Goal: Information Seeking & Learning: Learn about a topic

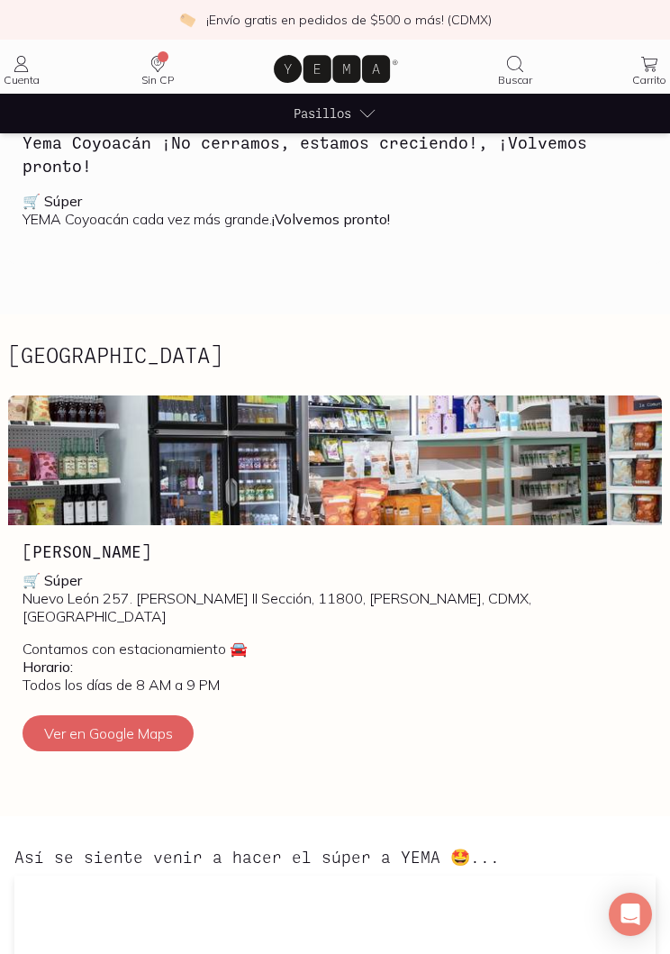
scroll to position [490, 0]
click at [365, 112] on icon at bounding box center [368, 113] width 18 height 18
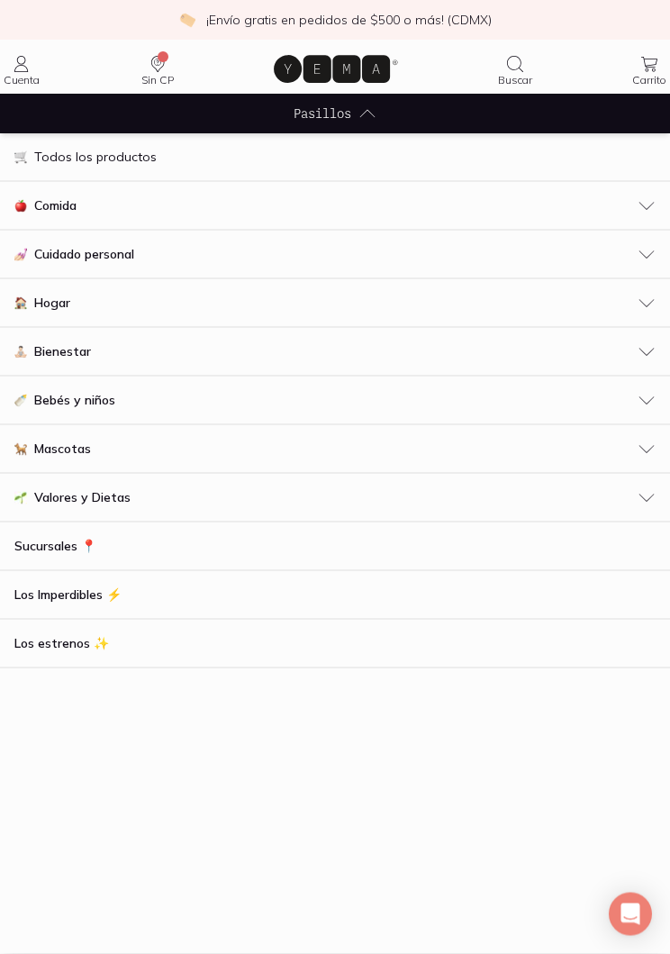
scroll to position [491, 0]
click at [97, 204] on div "Comida" at bounding box center [334, 205] width 641 height 19
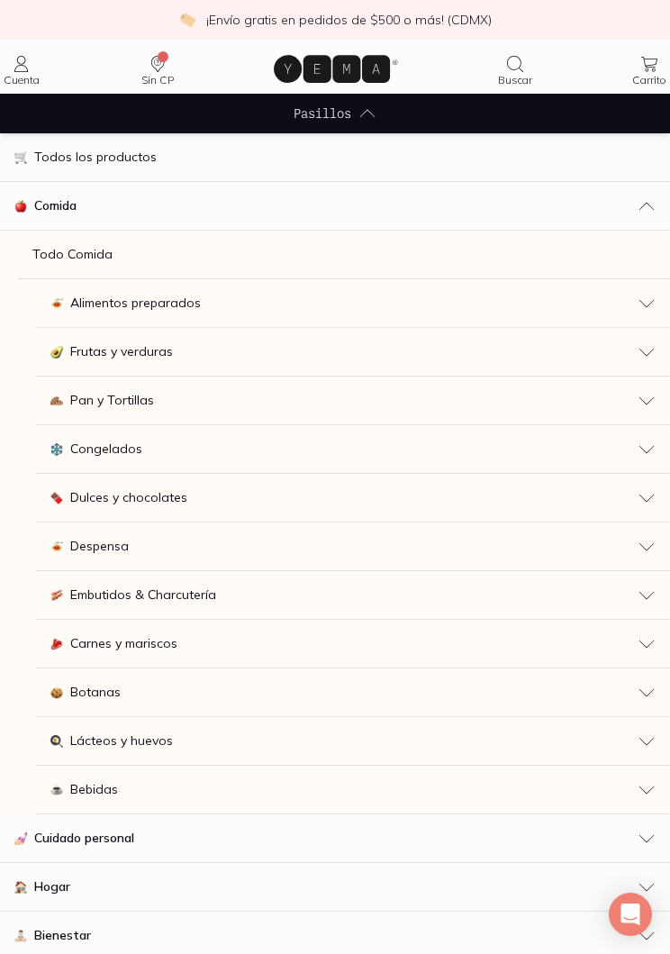
click at [201, 484] on button "Dulces y chocolates" at bounding box center [353, 498] width 634 height 49
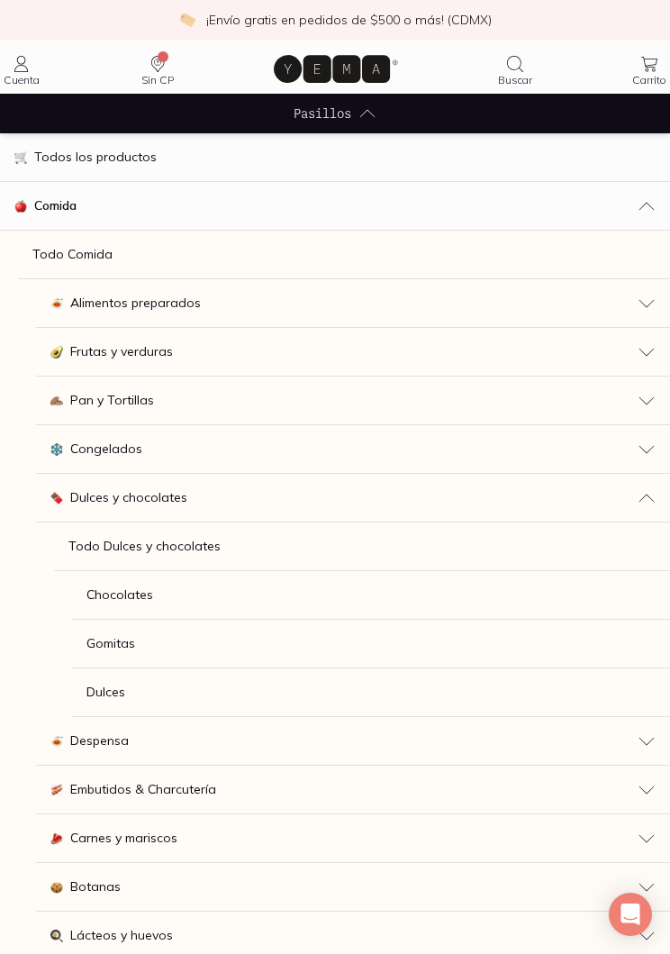
click at [223, 550] on link "Todo Dulces y chocolates" at bounding box center [362, 546] width 616 height 49
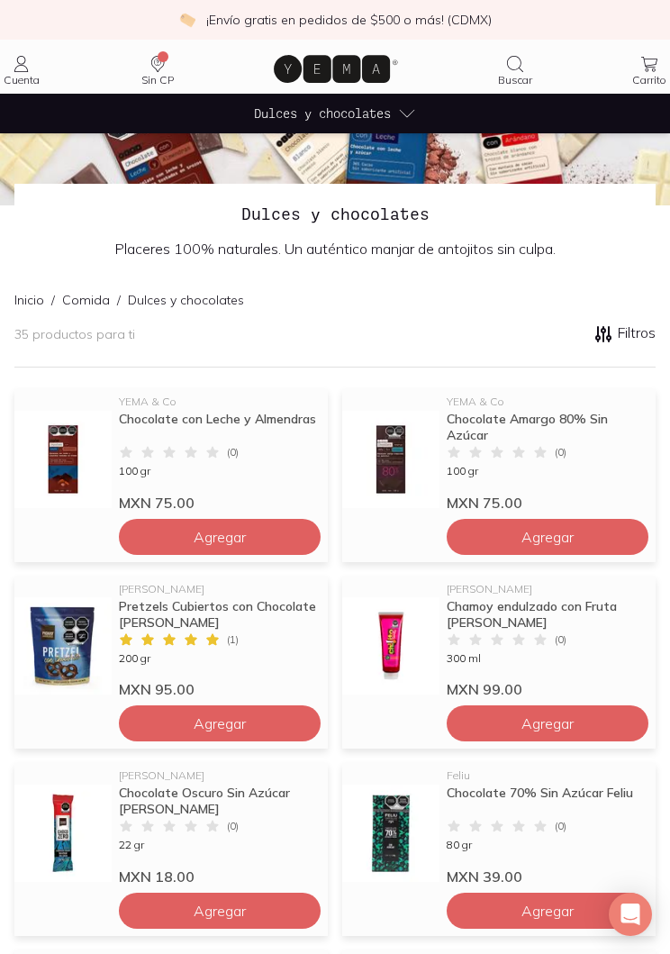
click at [404, 116] on icon at bounding box center [407, 113] width 18 height 18
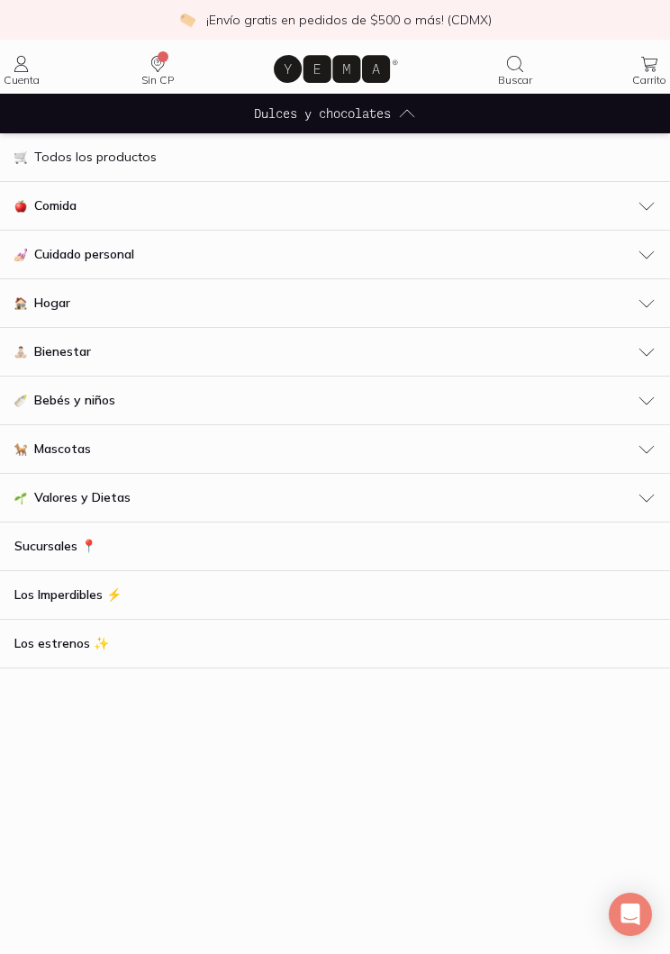
click at [123, 261] on span "Cuidado personal" at bounding box center [84, 254] width 100 height 19
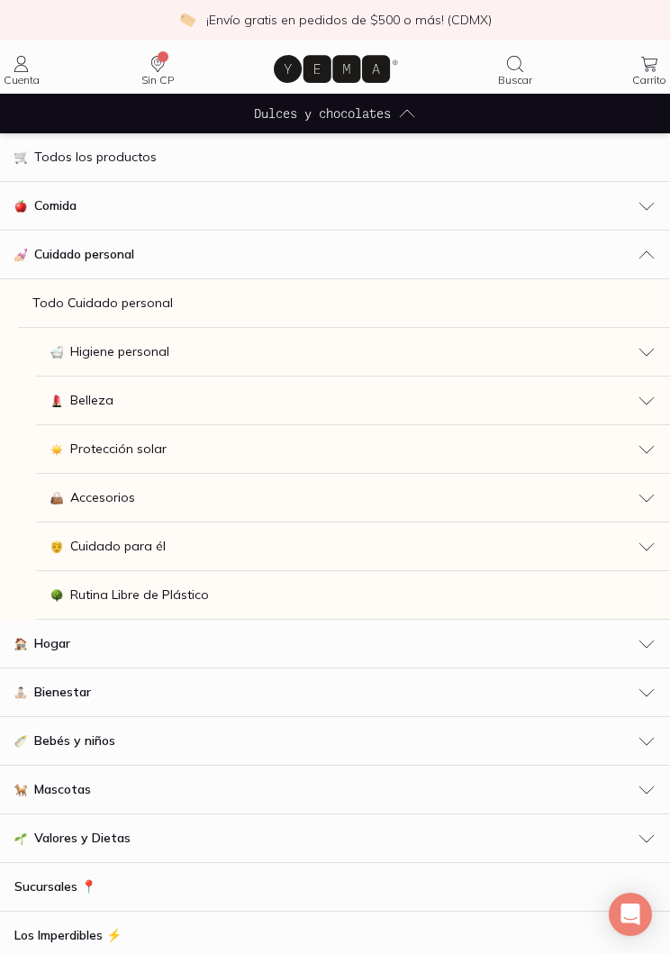
click at [86, 405] on span "Belleza" at bounding box center [91, 400] width 43 height 19
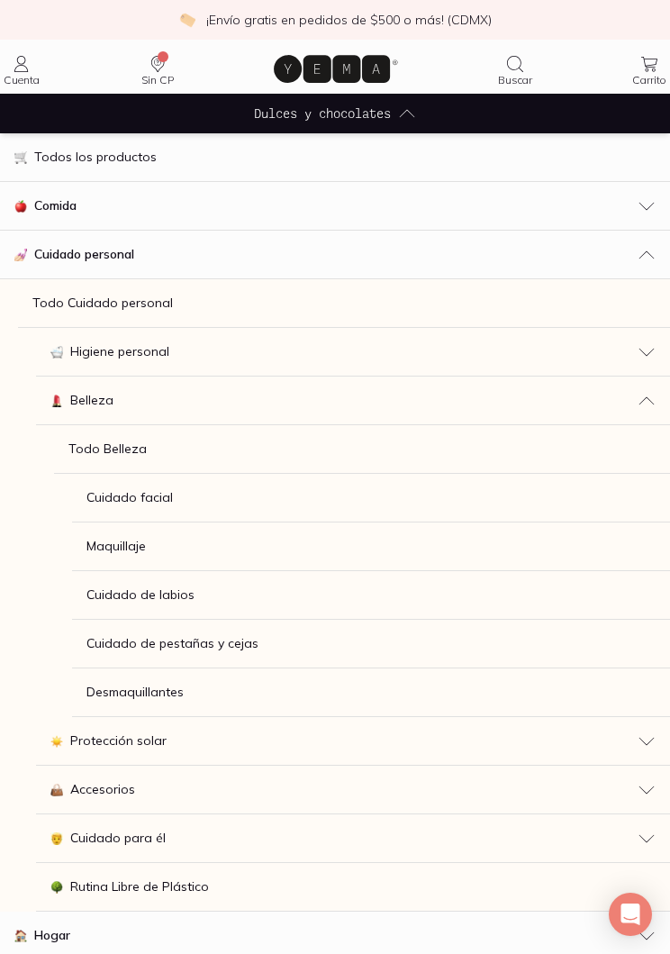
click at [184, 594] on span "Cuidado de labios" at bounding box center [140, 595] width 108 height 19
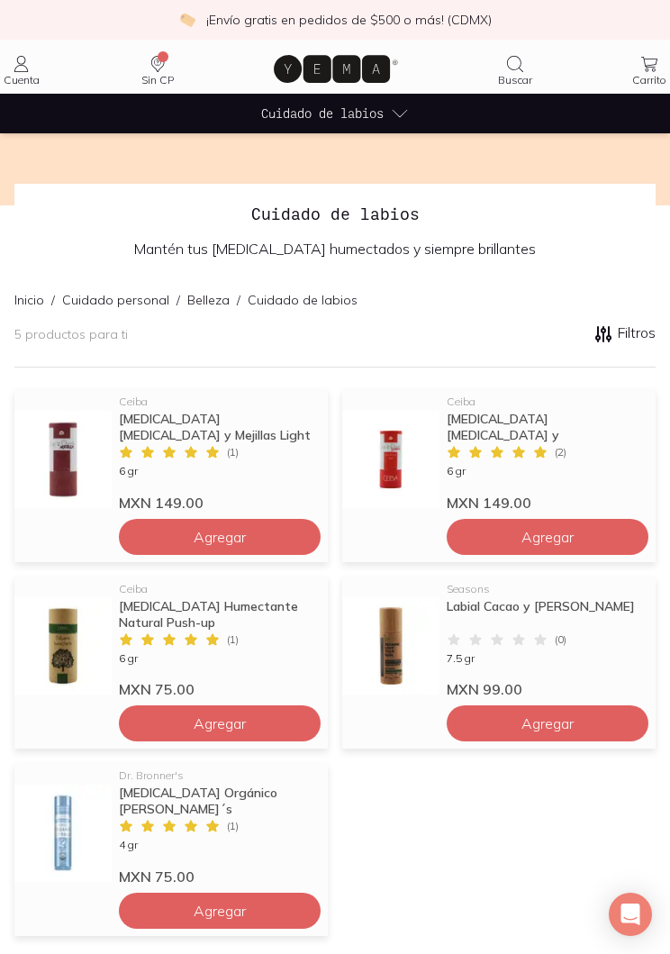
click at [56, 644] on img at bounding box center [62, 645] width 97 height 97
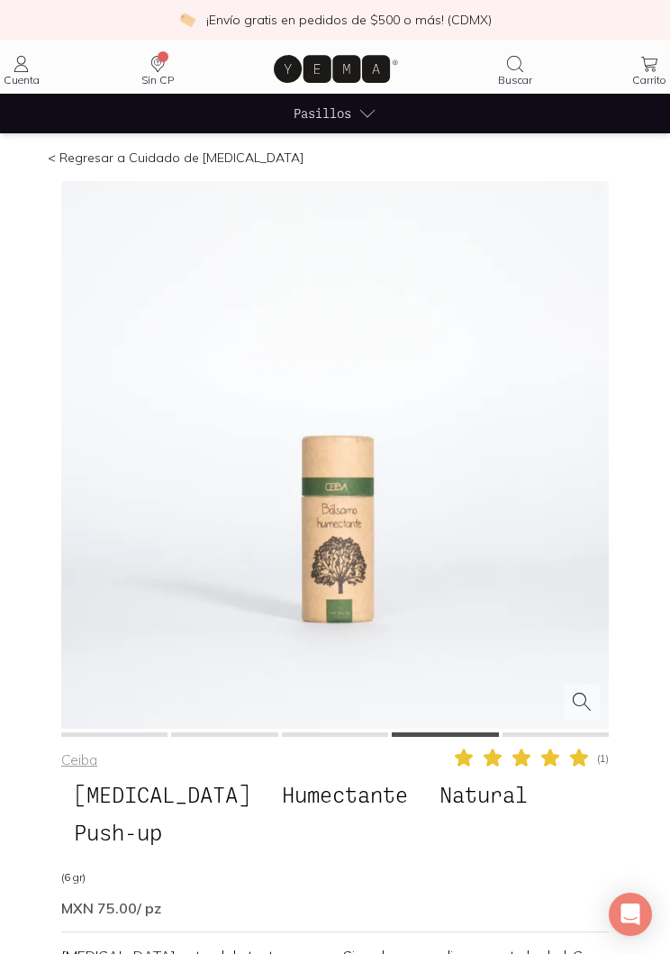
click at [347, 110] on span "Pasillos" at bounding box center [323, 113] width 58 height 19
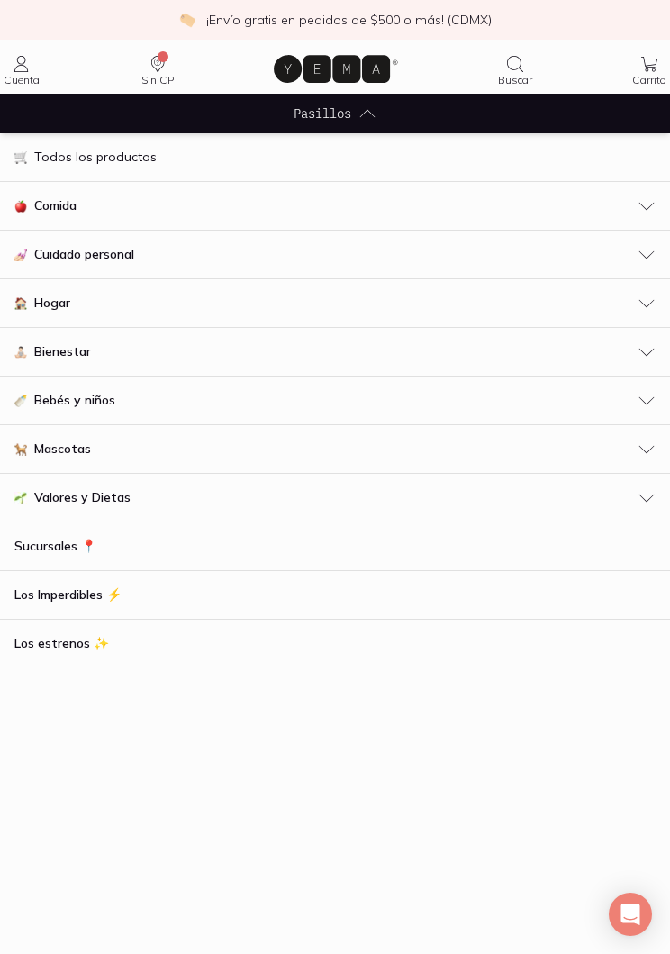
click at [135, 265] on button "Cuidado personal" at bounding box center [335, 255] width 670 height 49
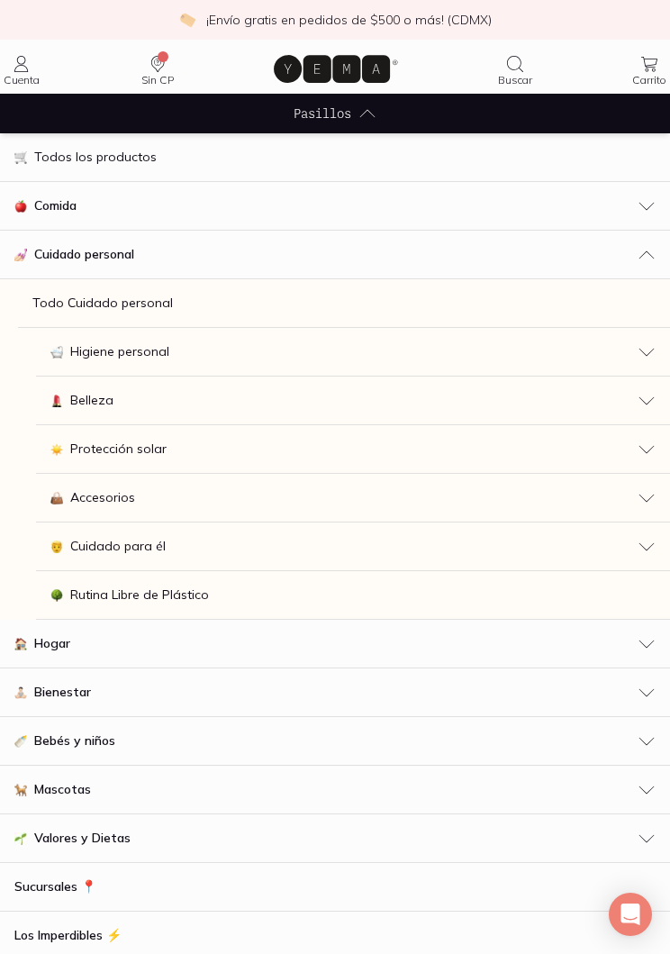
click at [120, 408] on div "Belleza" at bounding box center [352, 400] width 605 height 19
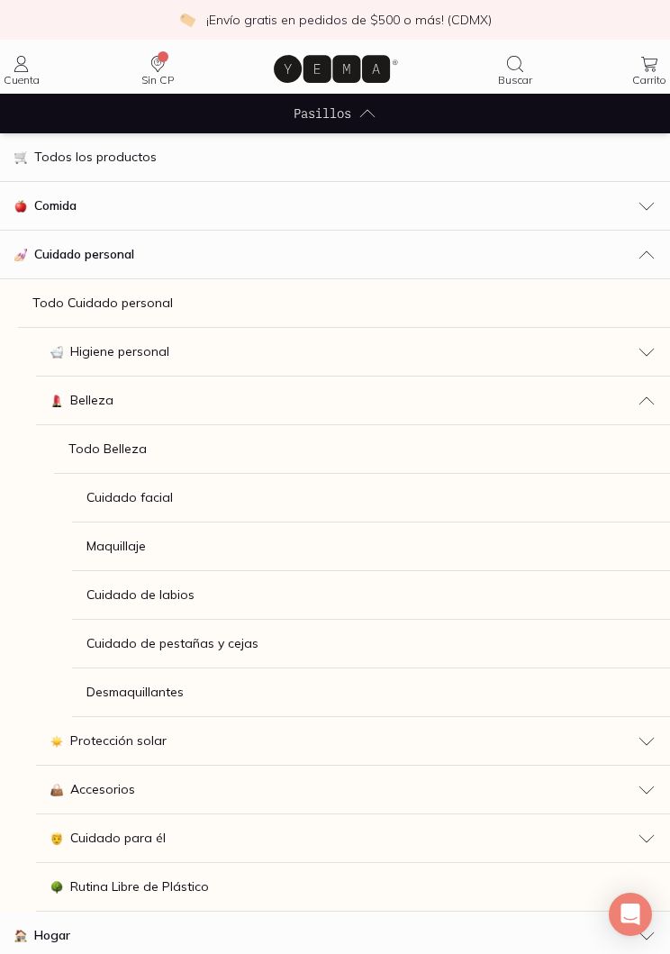
click at [181, 499] on div "Cuidado facial" at bounding box center [370, 497] width 569 height 19
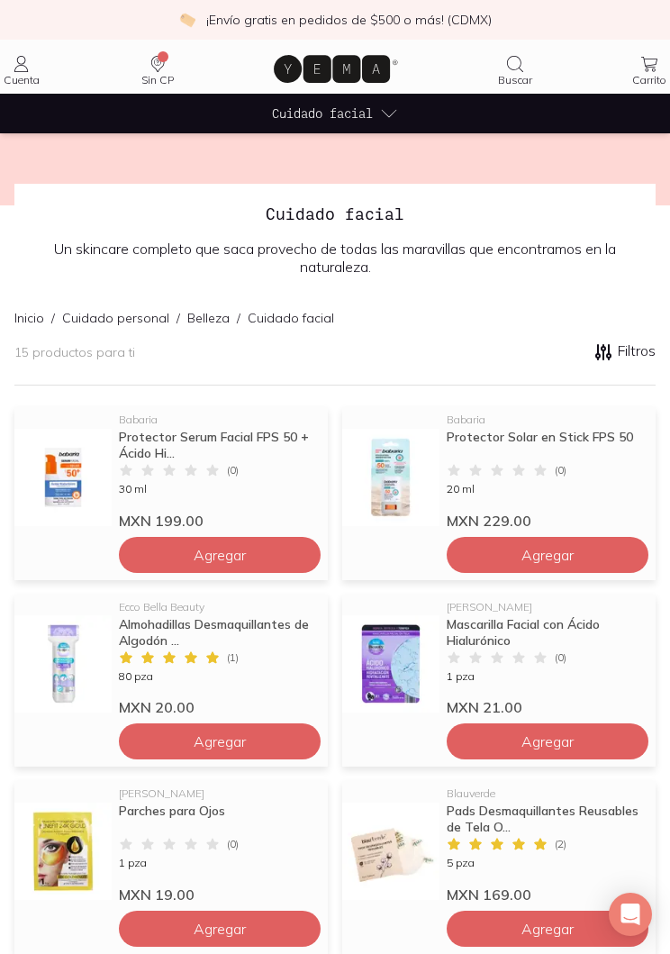
click at [376, 113] on div "Cuidado facial" at bounding box center [335, 114] width 126 height 40
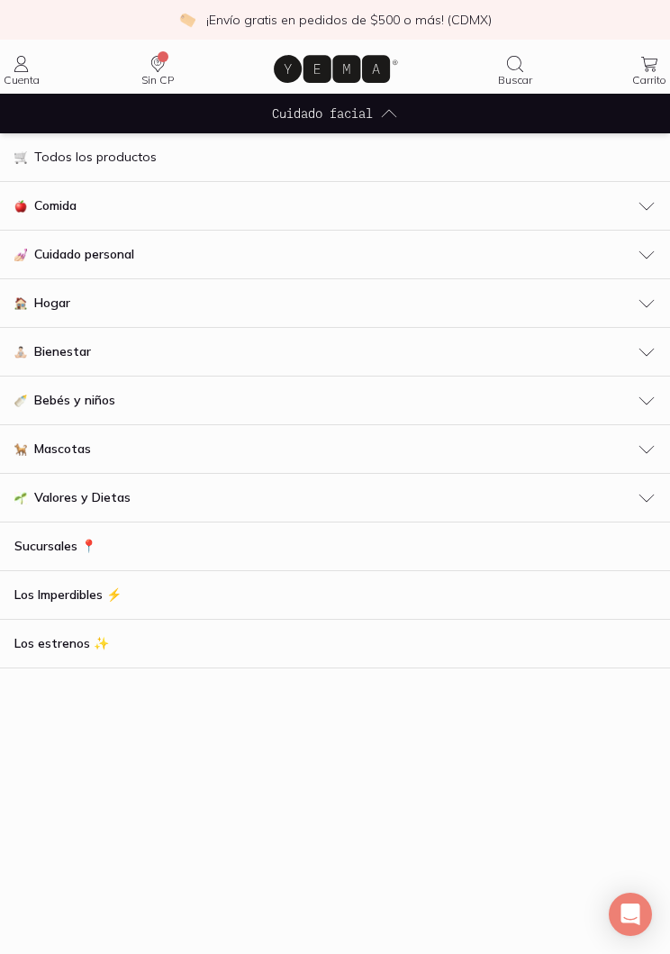
click at [132, 251] on span "Cuidado personal" at bounding box center [84, 254] width 100 height 19
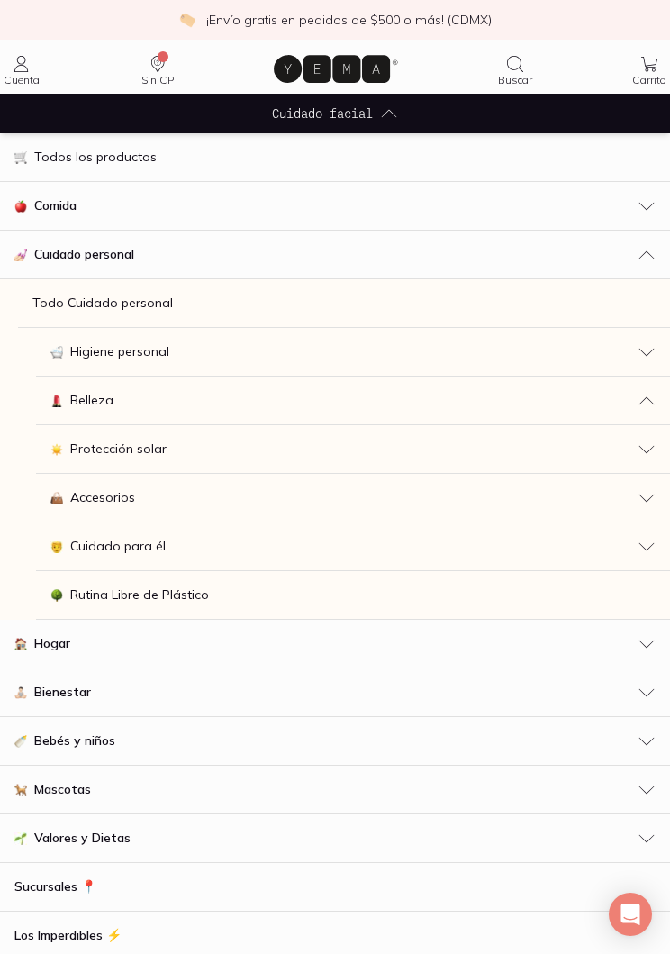
click at [155, 449] on span "Protección solar" at bounding box center [118, 449] width 96 height 19
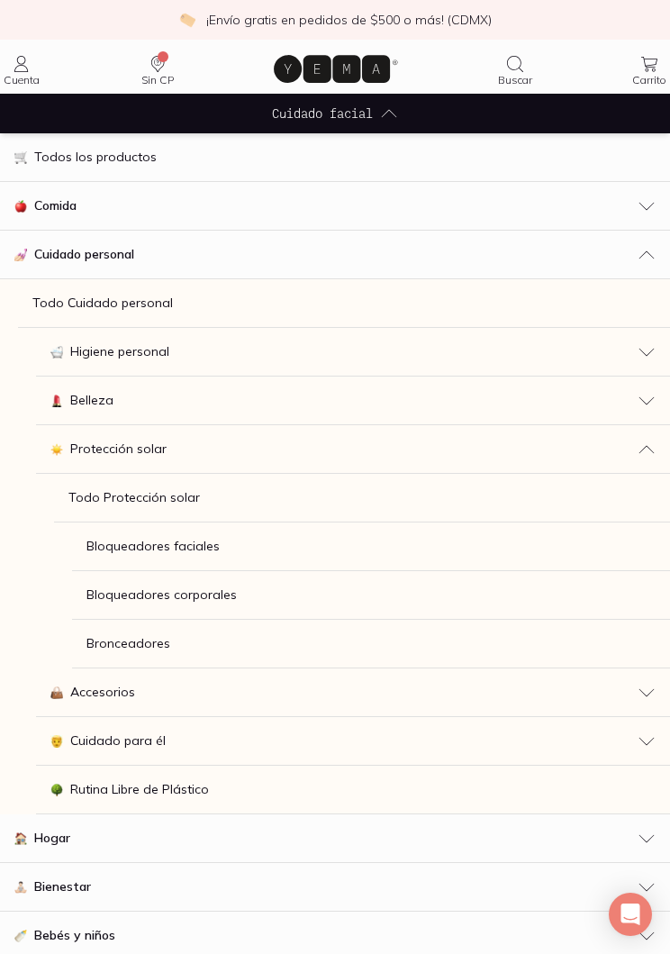
click at [197, 501] on link "Todo Protección solar" at bounding box center [362, 498] width 616 height 49
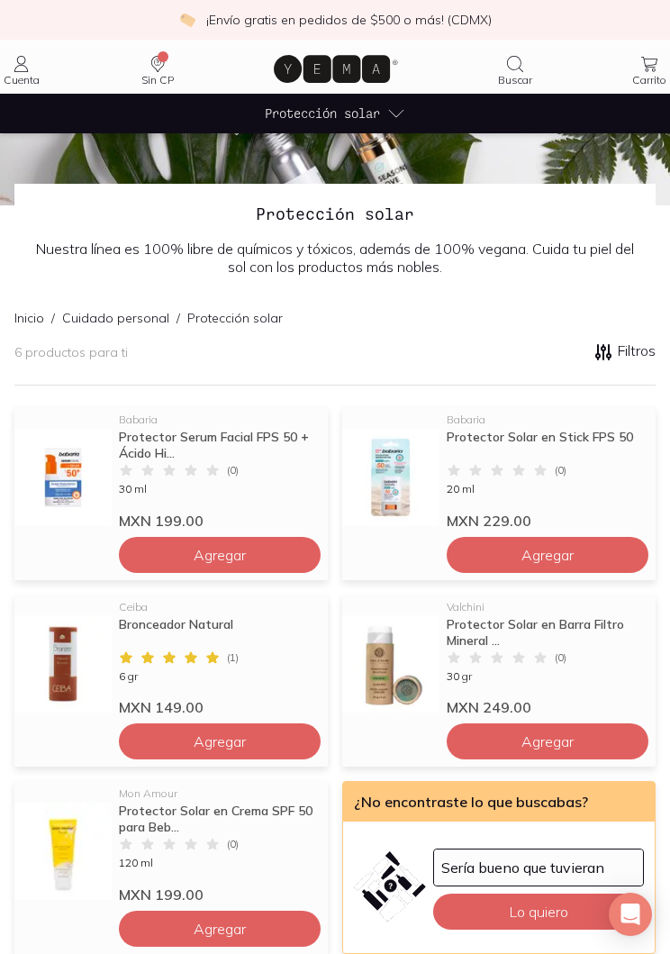
click at [405, 107] on icon at bounding box center [396, 113] width 18 height 18
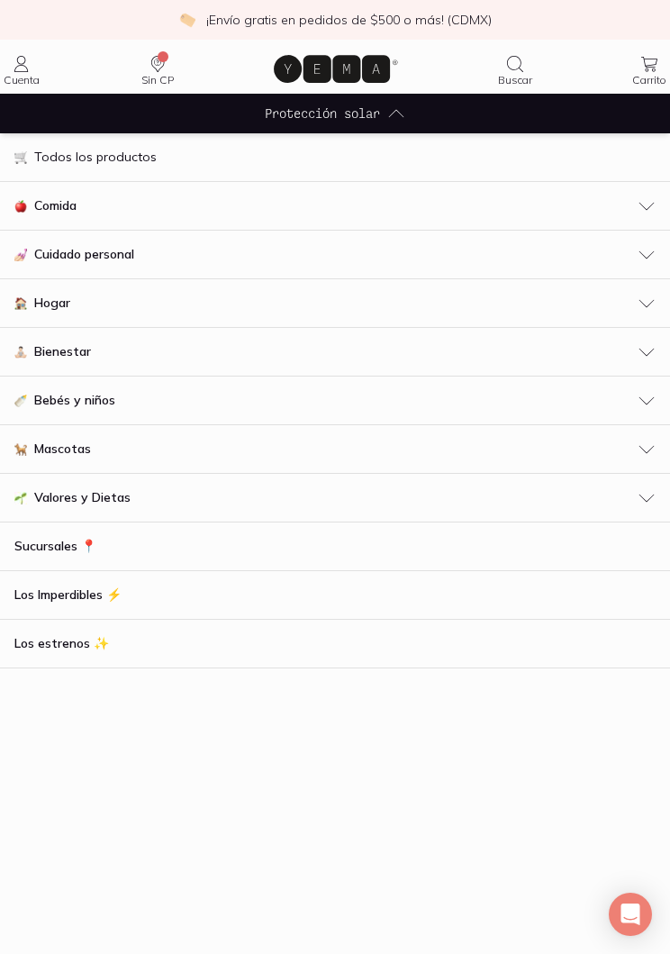
click at [121, 608] on link "Los Imperdibles ⚡️" at bounding box center [335, 595] width 670 height 49
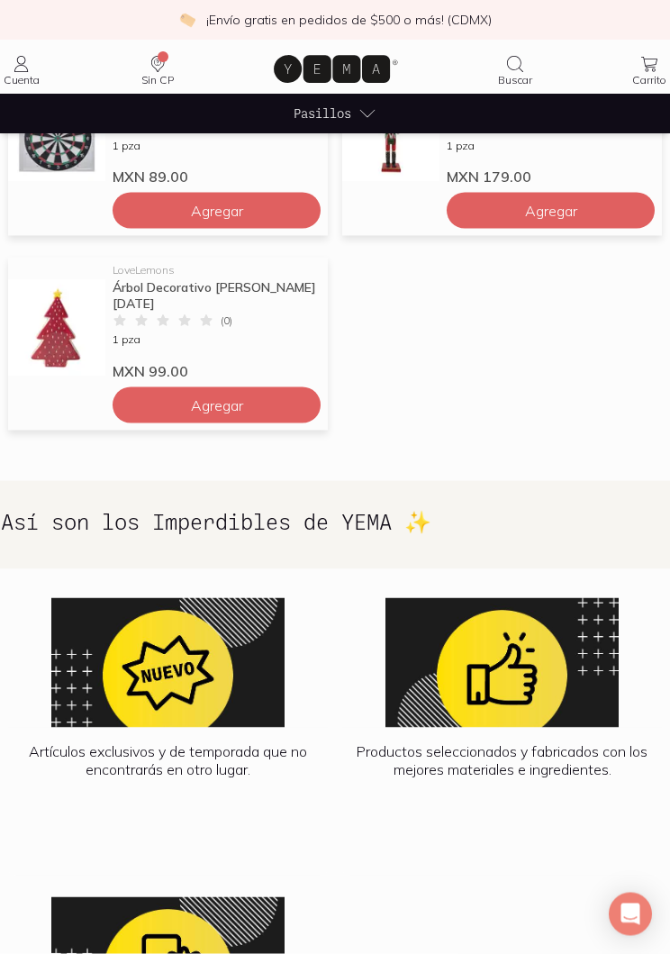
scroll to position [981, 0]
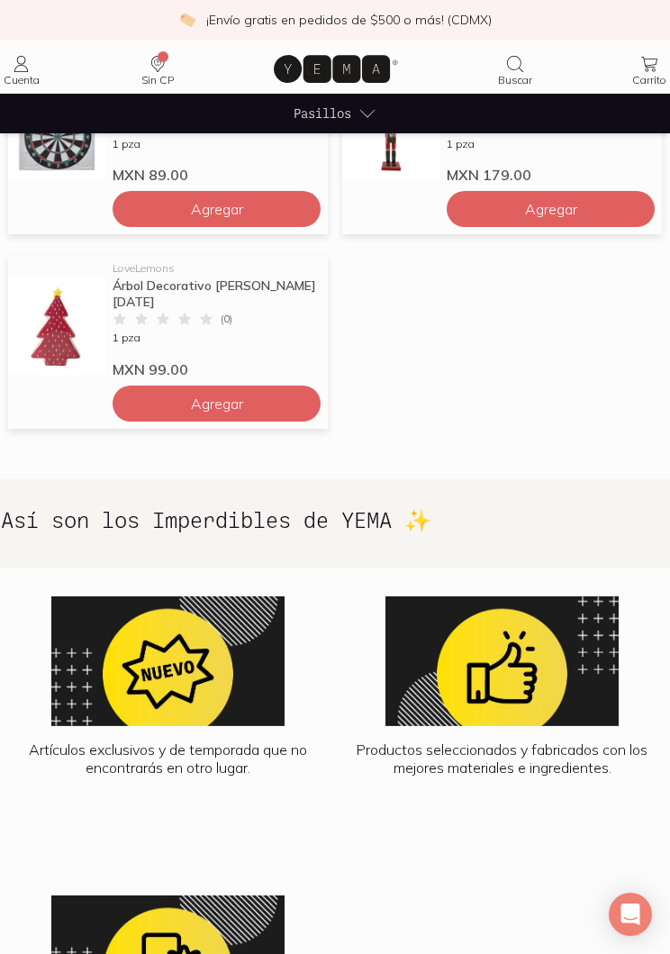
click at [250, 656] on img at bounding box center [168, 661] width 320 height 130
click at [238, 624] on img at bounding box center [168, 661] width 320 height 130
click at [229, 644] on img at bounding box center [168, 661] width 320 height 130
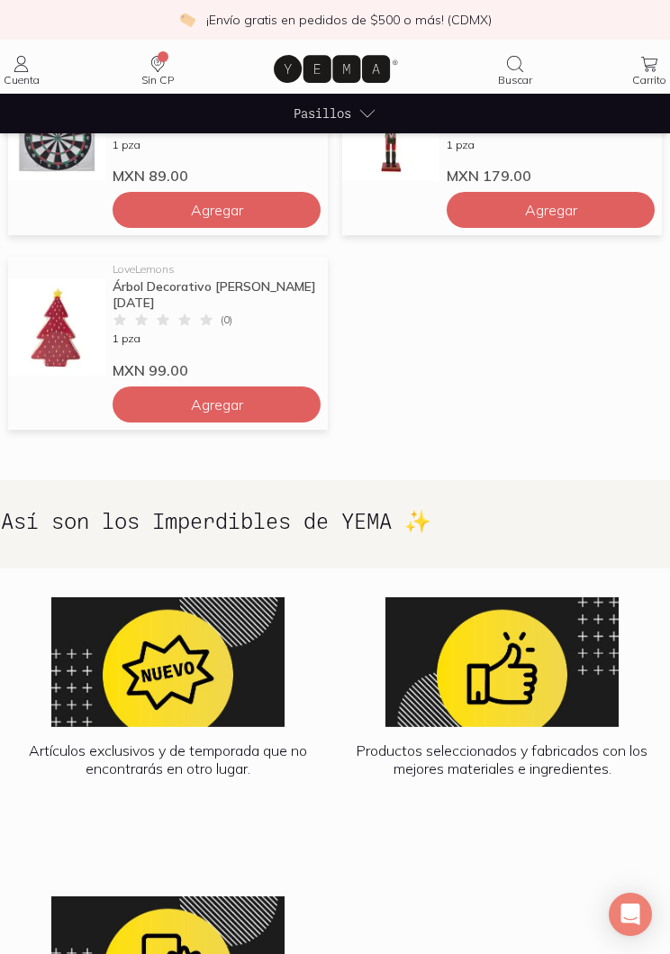
scroll to position [1008, 0]
